Goal: Check status: Check status

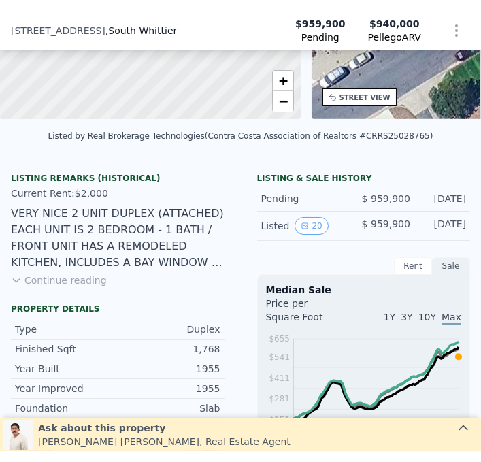
scroll to position [231, 0]
